Goal: Information Seeking & Learning: Learn about a topic

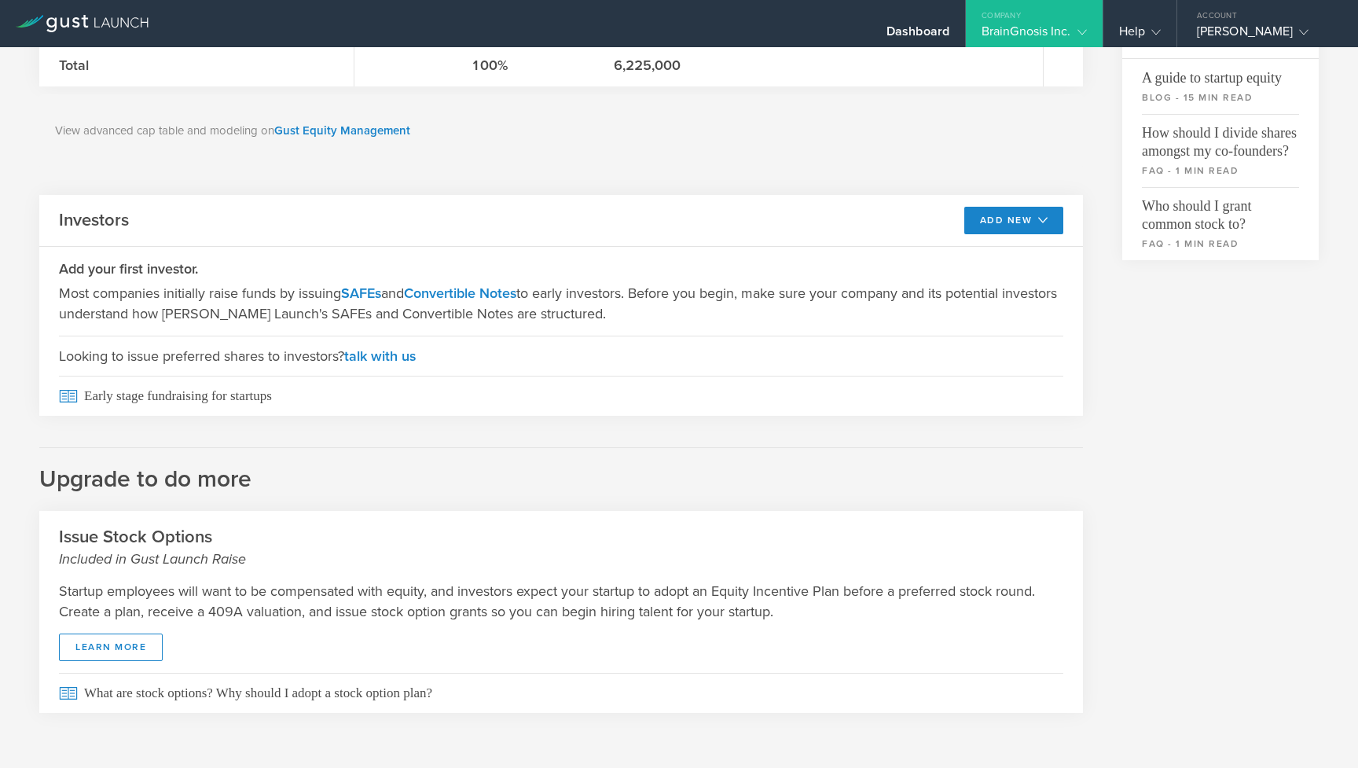
scroll to position [545, 0]
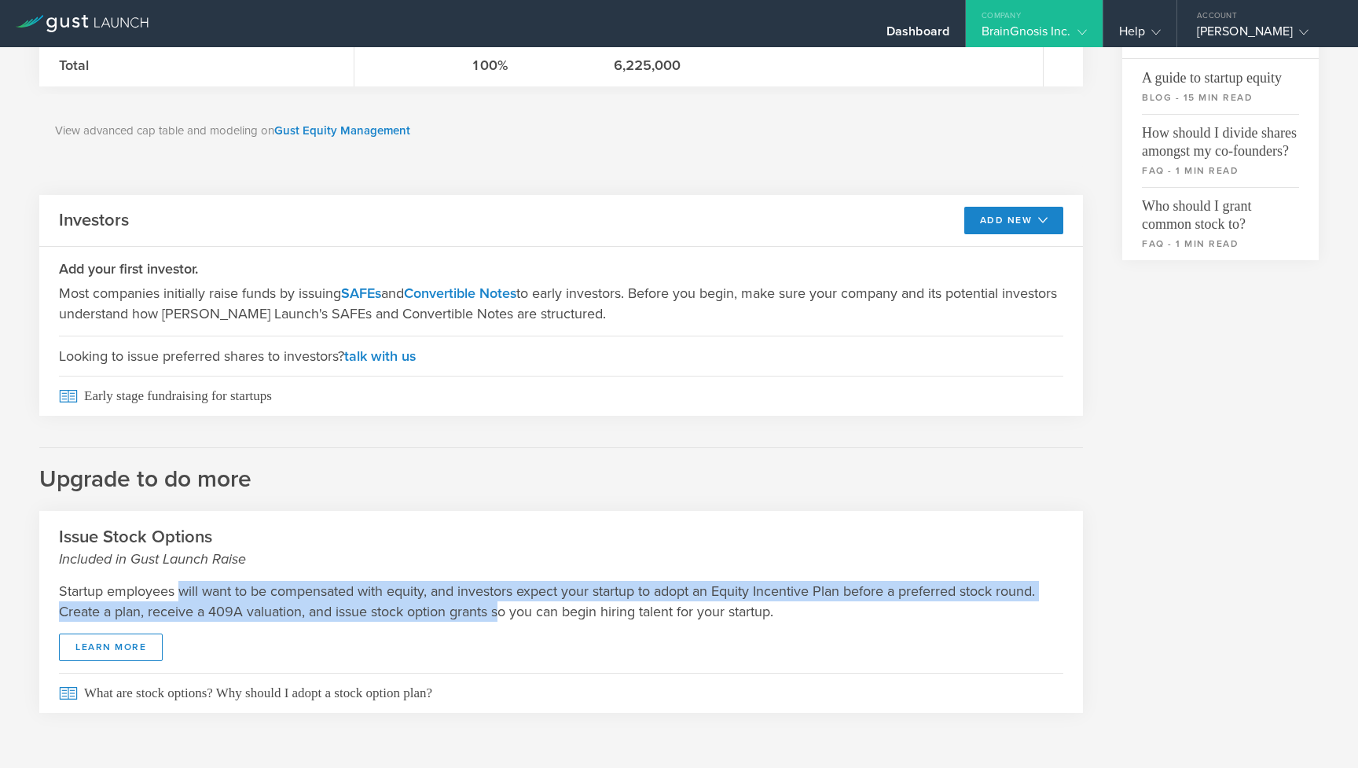
drag, startPoint x: 182, startPoint y: 595, endPoint x: 504, endPoint y: 607, distance: 322.4
click at [504, 607] on p "Startup employees will want to be compensated with equity, and investors expect…" at bounding box center [561, 601] width 1004 height 41
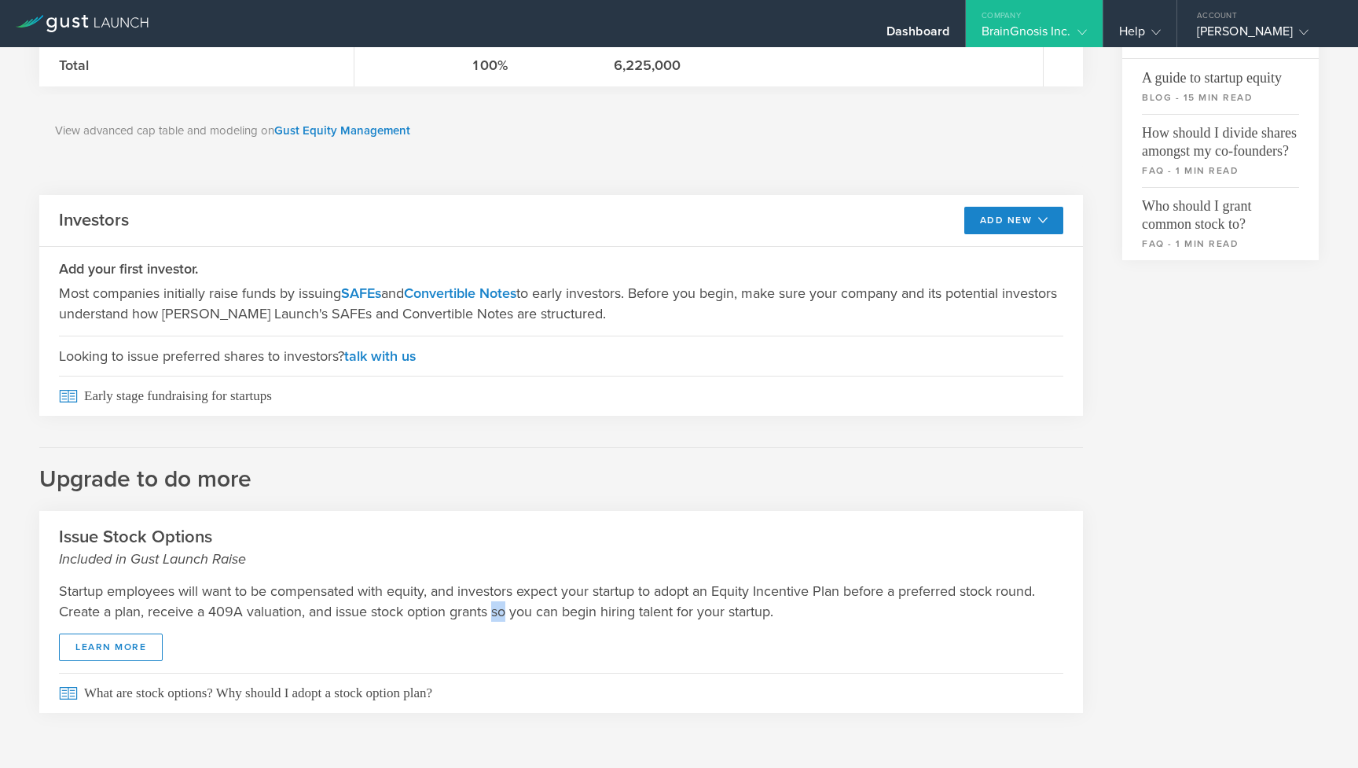
click at [504, 607] on p "Startup employees will want to be compensated with equity, and investors expect…" at bounding box center [561, 601] width 1004 height 41
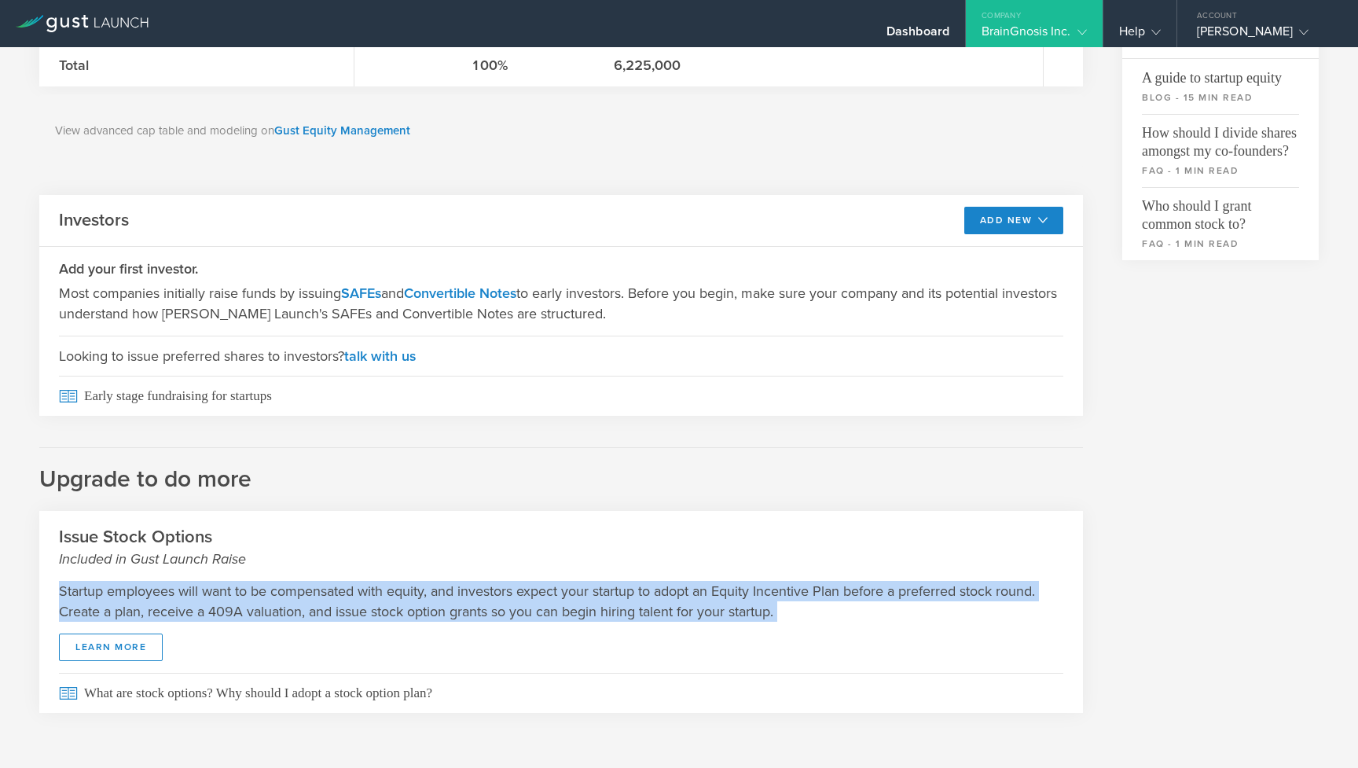
click at [504, 607] on p "Startup employees will want to be compensated with equity, and investors expect…" at bounding box center [561, 601] width 1004 height 41
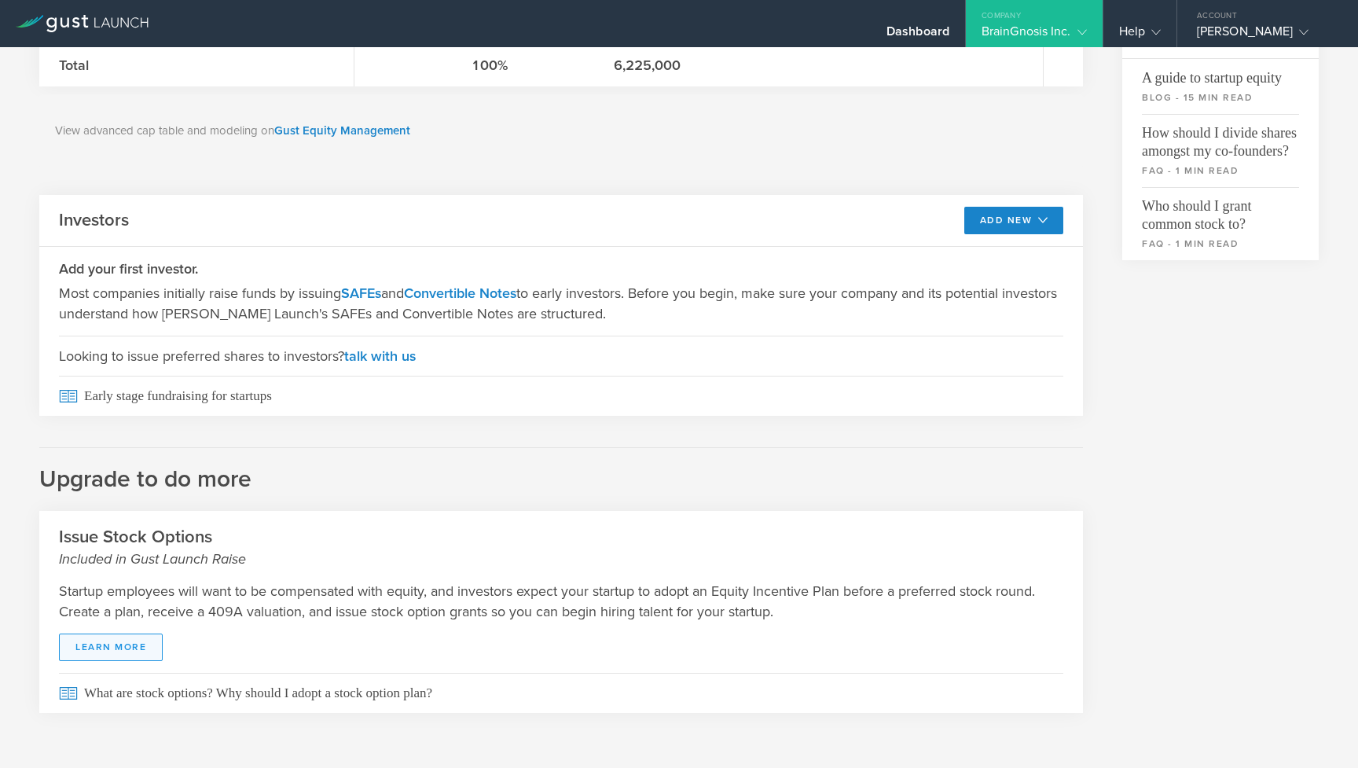
click at [94, 653] on link "learn more" at bounding box center [111, 647] width 104 height 28
